Goal: Obtain resource: Obtain resource

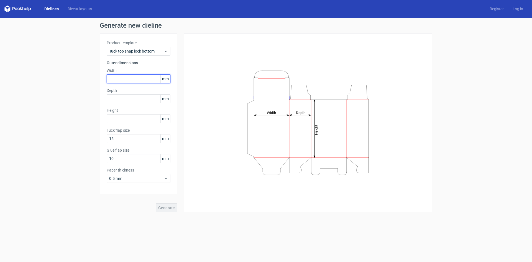
click at [144, 76] on input "text" at bounding box center [139, 78] width 64 height 9
click at [138, 51] on span "Tuck top snap lock bottom" at bounding box center [136, 51] width 55 height 6
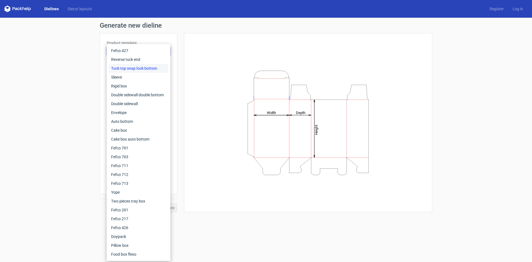
click at [140, 67] on div "Tuck top snap lock bottom" at bounding box center [138, 68] width 59 height 9
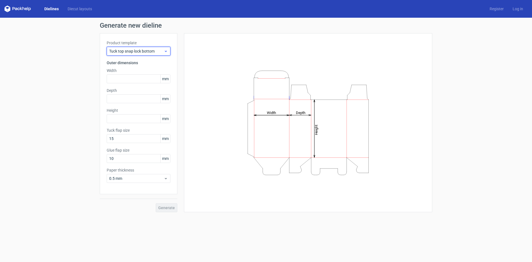
click at [121, 52] on span "Tuck top snap lock bottom" at bounding box center [136, 51] width 55 height 6
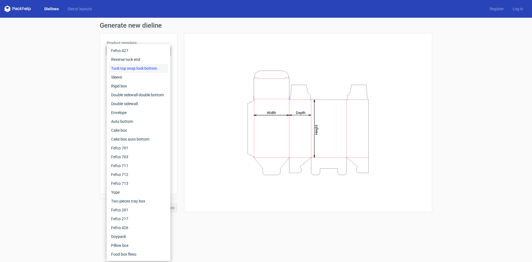
click at [196, 135] on div "Height Depth Width" at bounding box center [308, 122] width 234 height 165
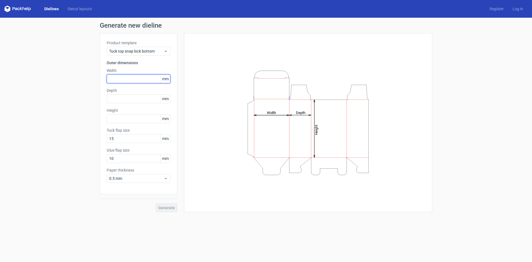
click at [122, 77] on input "text" at bounding box center [139, 78] width 64 height 9
type input "270"
type input "60"
type input "220"
click at [167, 211] on button "Generate" at bounding box center [167, 207] width 22 height 9
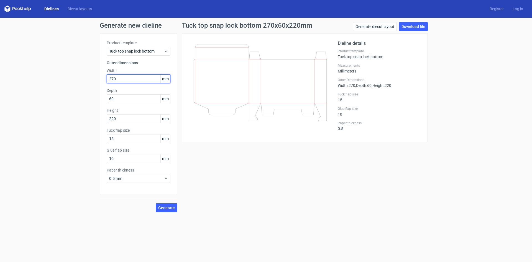
click at [128, 78] on input "270" at bounding box center [139, 78] width 64 height 9
type input "220"
type input "270"
click at [167, 211] on button "Generate" at bounding box center [167, 207] width 22 height 9
click at [408, 29] on link "Download file" at bounding box center [413, 26] width 29 height 9
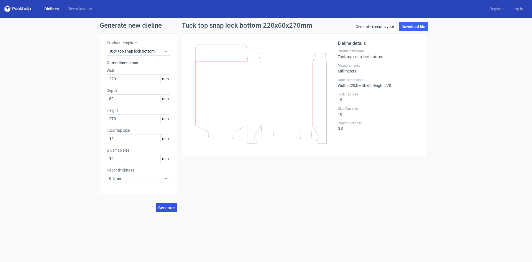
click at [167, 208] on span "Generate" at bounding box center [166, 208] width 17 height 4
click at [410, 28] on link "Download file" at bounding box center [413, 26] width 29 height 9
click at [145, 50] on span "Tuck top snap lock bottom" at bounding box center [136, 51] width 55 height 6
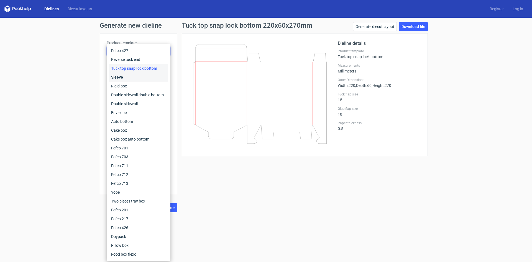
click at [141, 79] on div "Sleeve" at bounding box center [138, 77] width 59 height 9
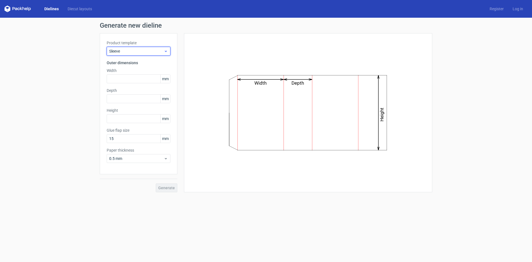
click at [142, 52] on span "Sleeve" at bounding box center [136, 51] width 55 height 6
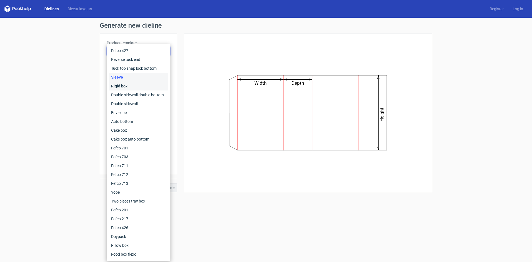
click at [135, 85] on div "Rigid box" at bounding box center [138, 86] width 59 height 9
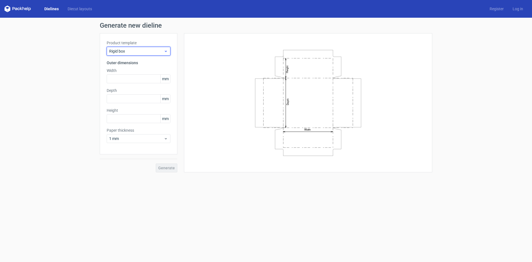
click at [143, 52] on span "Rigid box" at bounding box center [136, 51] width 55 height 6
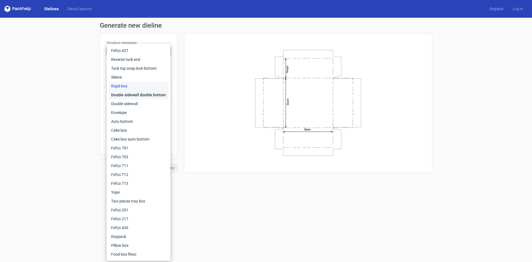
click at [139, 91] on div "Double sidewall double bottom" at bounding box center [138, 95] width 59 height 9
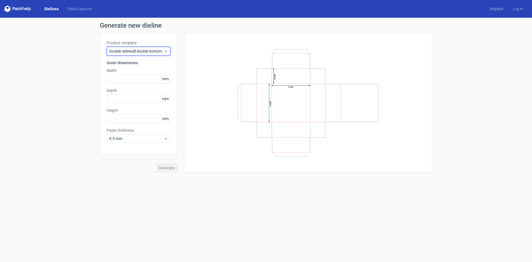
click at [147, 51] on span "Double sidewall double bottom" at bounding box center [136, 51] width 55 height 6
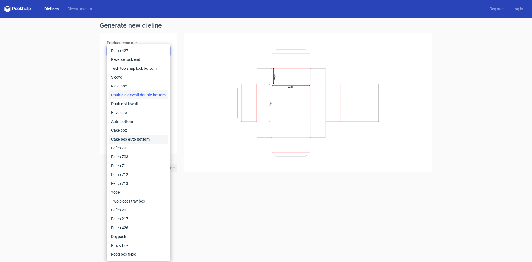
click at [138, 139] on div "Cake box auto bottom" at bounding box center [138, 139] width 59 height 9
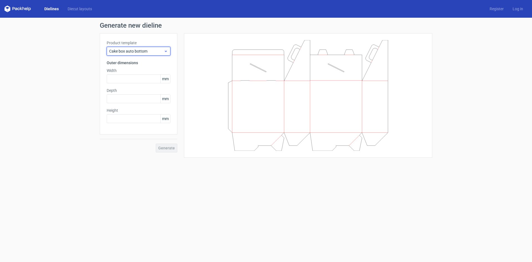
click at [136, 48] on span "Cake box auto bottom" at bounding box center [136, 51] width 55 height 6
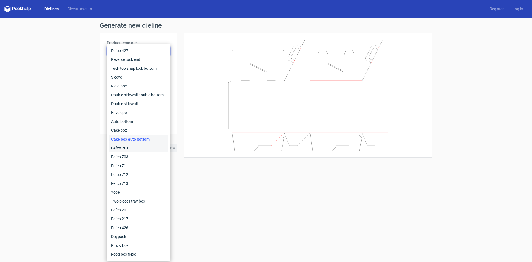
click at [130, 146] on div "Fefco 701" at bounding box center [138, 148] width 59 height 9
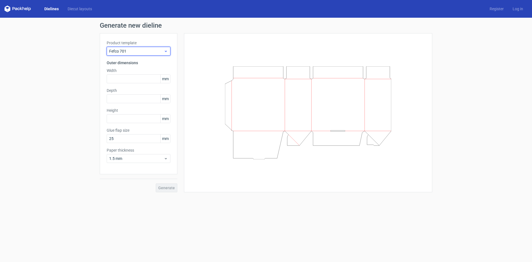
click at [136, 53] on span "Fefco 701" at bounding box center [136, 51] width 55 height 6
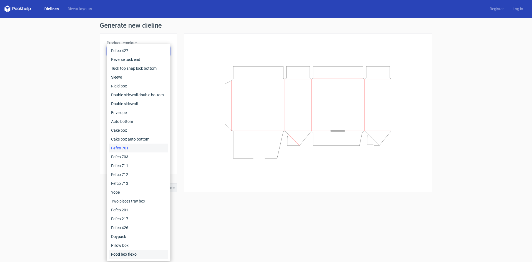
click at [140, 255] on div "Food box flexo" at bounding box center [138, 254] width 59 height 9
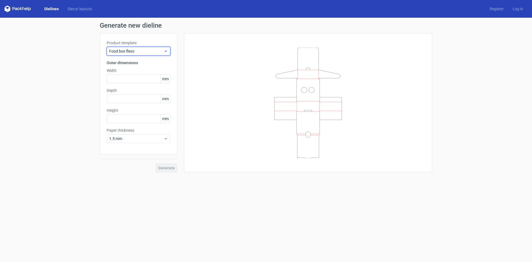
click at [144, 51] on span "Food box flexo" at bounding box center [136, 51] width 55 height 6
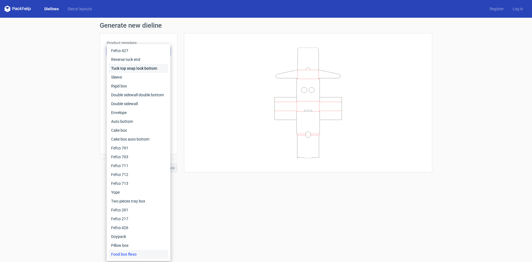
click at [138, 69] on div "Tuck top snap lock bottom" at bounding box center [138, 68] width 59 height 9
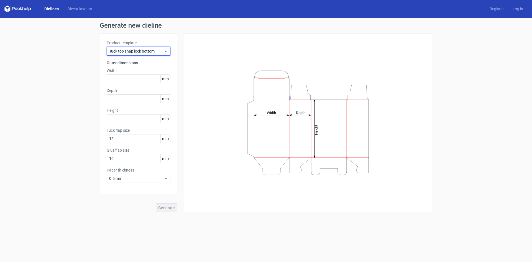
click at [135, 53] on span "Tuck top snap lock bottom" at bounding box center [136, 51] width 55 height 6
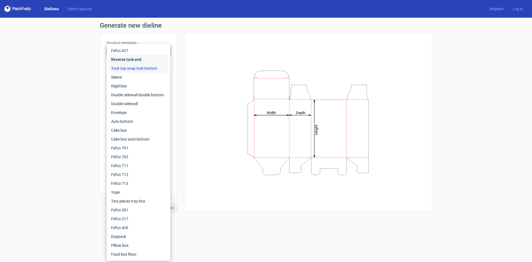
click at [141, 61] on div "Reverse tuck end" at bounding box center [138, 59] width 59 height 9
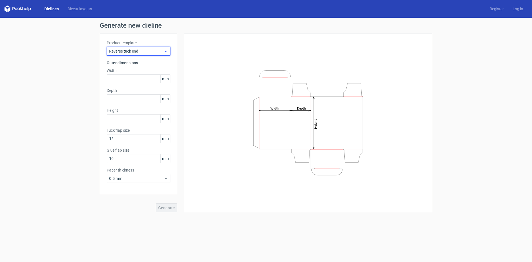
click at [148, 54] on div "Reverse tuck end" at bounding box center [139, 51] width 64 height 9
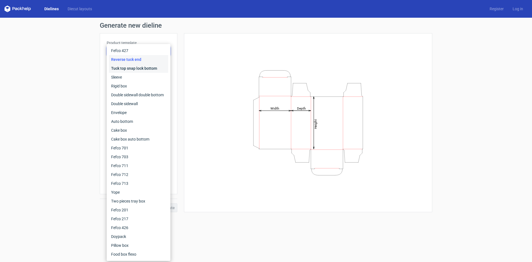
click at [146, 68] on div "Tuck top snap lock bottom" at bounding box center [138, 68] width 59 height 9
